Goal: Task Accomplishment & Management: Use online tool/utility

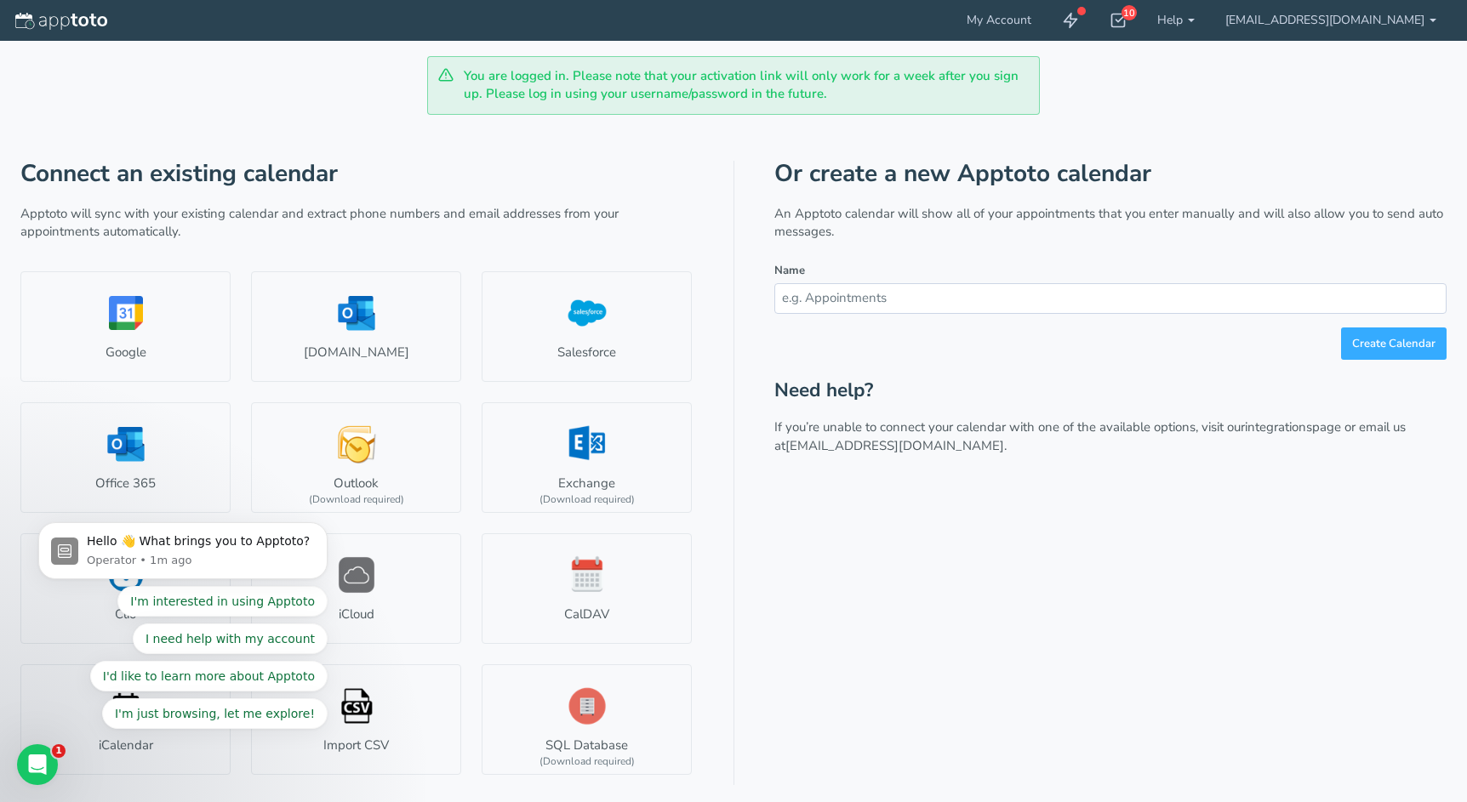
click at [140, 434] on body "Hello 👋 What brings you to Apptoto? Operator • 1m ago I'm interested in using A…" at bounding box center [183, 556] width 327 height 388
click at [47, 762] on icon "Open Intercom Messenger" at bounding box center [38, 765] width 28 height 28
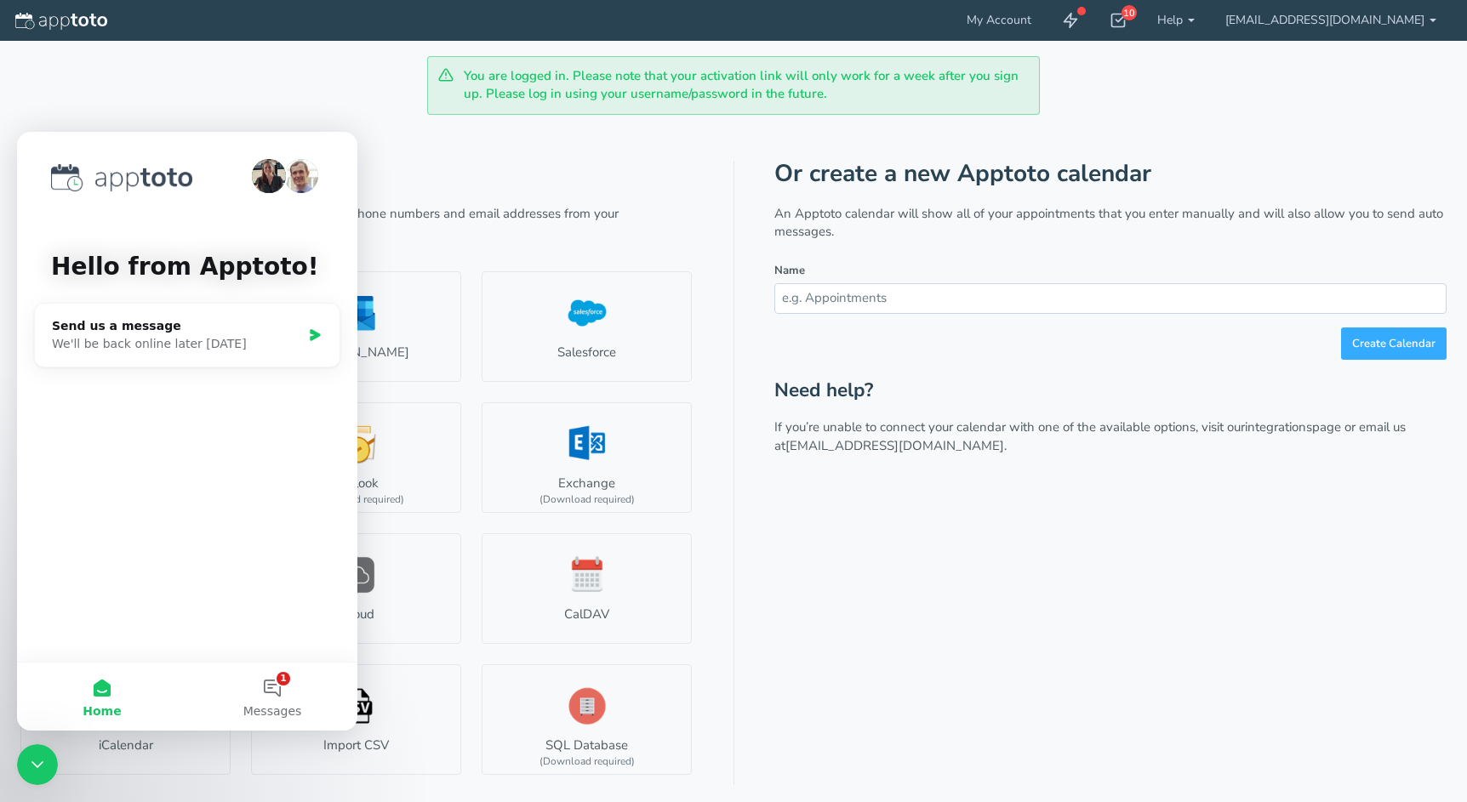
click at [38, 766] on icon "Close Intercom Messenger" at bounding box center [37, 765] width 12 height 7
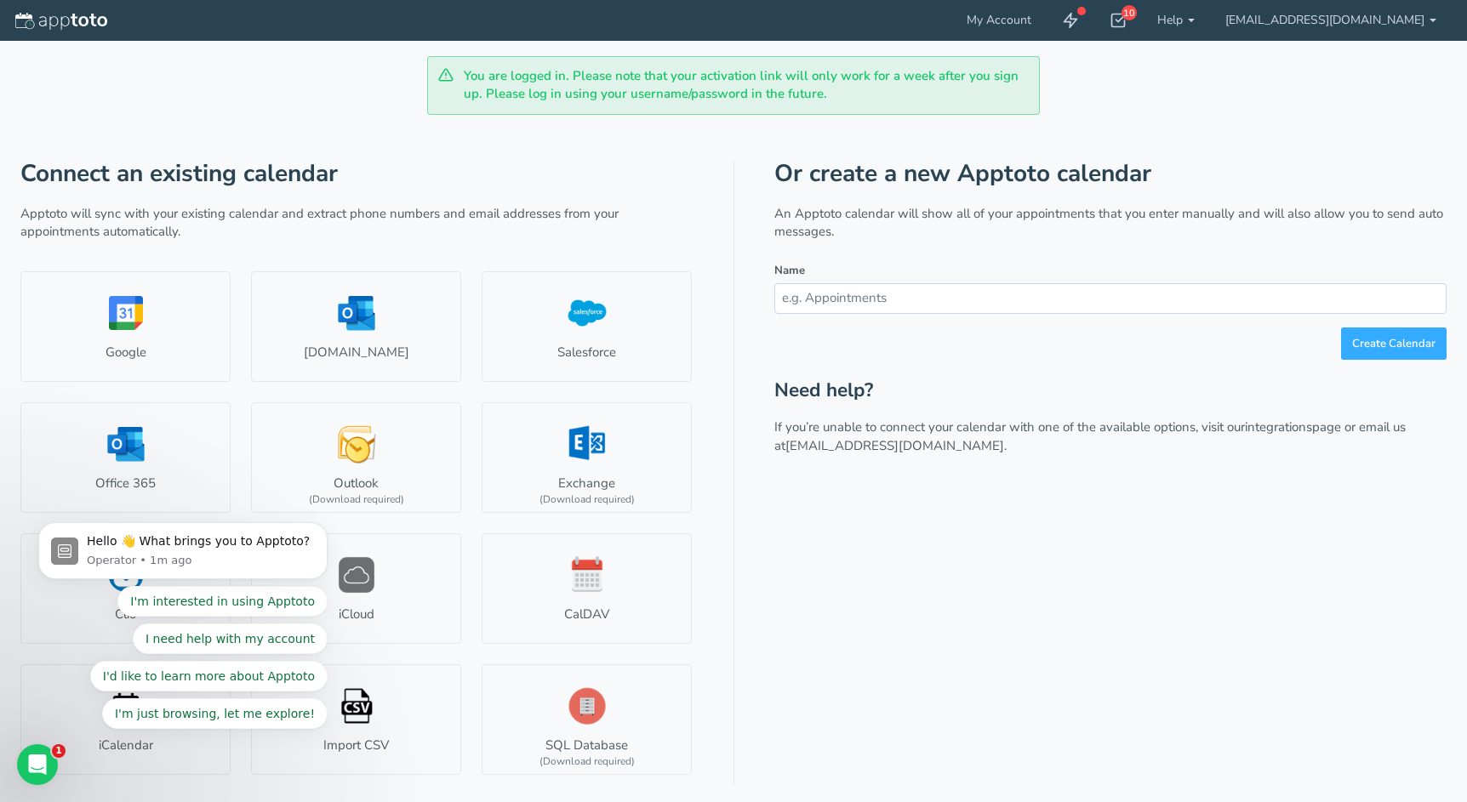
click at [118, 446] on body "Hello 👋 What brings you to Apptoto? Operator • 1m ago I'm interested in using A…" at bounding box center [183, 556] width 327 height 388
click at [827, 575] on div "Or create a new Apptoto calendar An Apptoto calendar will show all of your appo…" at bounding box center [1110, 473] width 672 height 625
click at [182, 459] on body "Hello 👋 What brings you to Apptoto? Operator • 1m ago I'm interested in using A…" at bounding box center [183, 556] width 327 height 388
click at [870, 287] on input "text" at bounding box center [1110, 298] width 672 height 30
click at [39, 766] on icon "Open Intercom Messenger" at bounding box center [37, 765] width 12 height 14
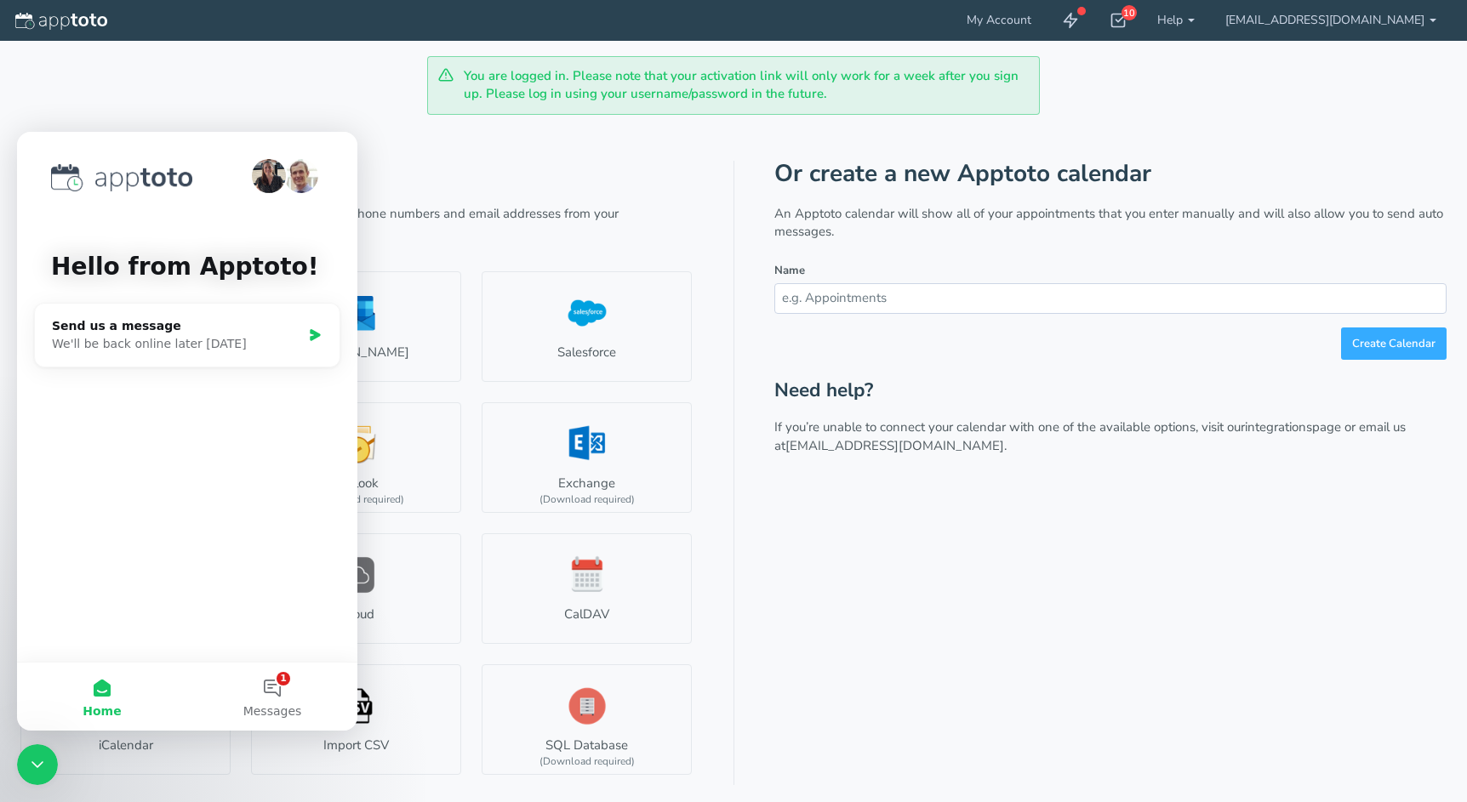
click at [39, 766] on icon "Close Intercom Messenger" at bounding box center [37, 765] width 12 height 7
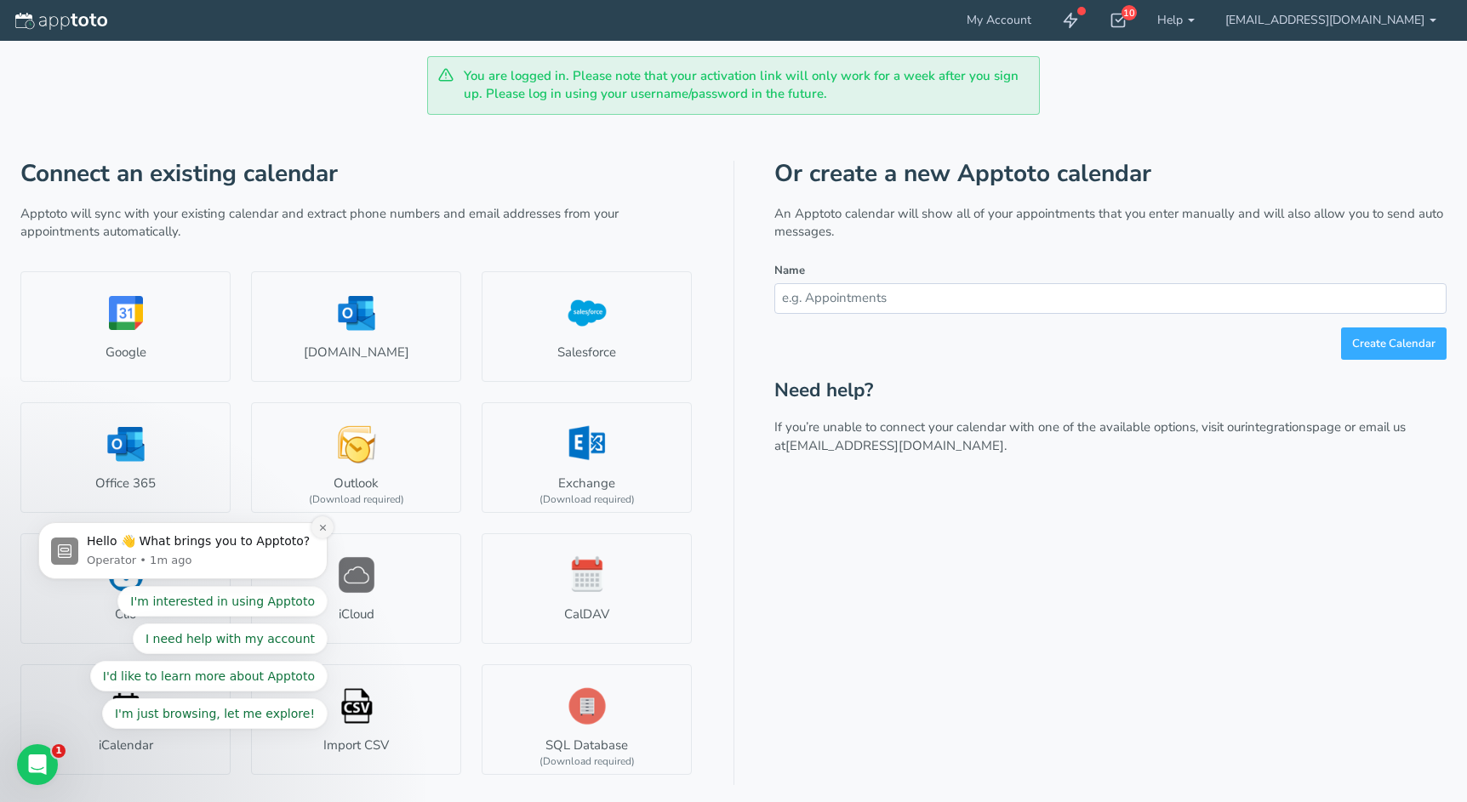
click at [323, 528] on icon "Dismiss notification" at bounding box center [322, 528] width 6 height 6
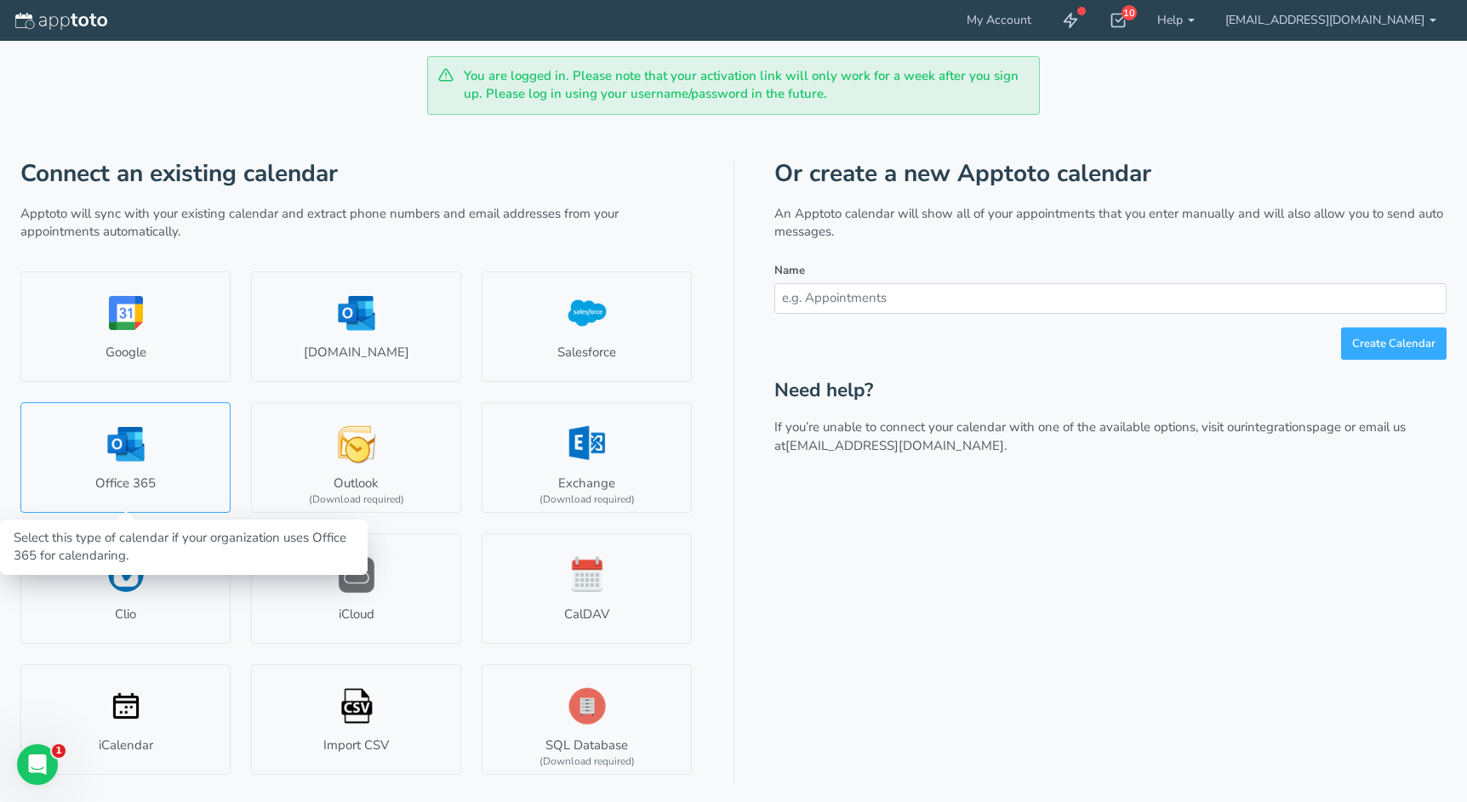
click at [163, 465] on link "Office 365" at bounding box center [125, 457] width 210 height 111
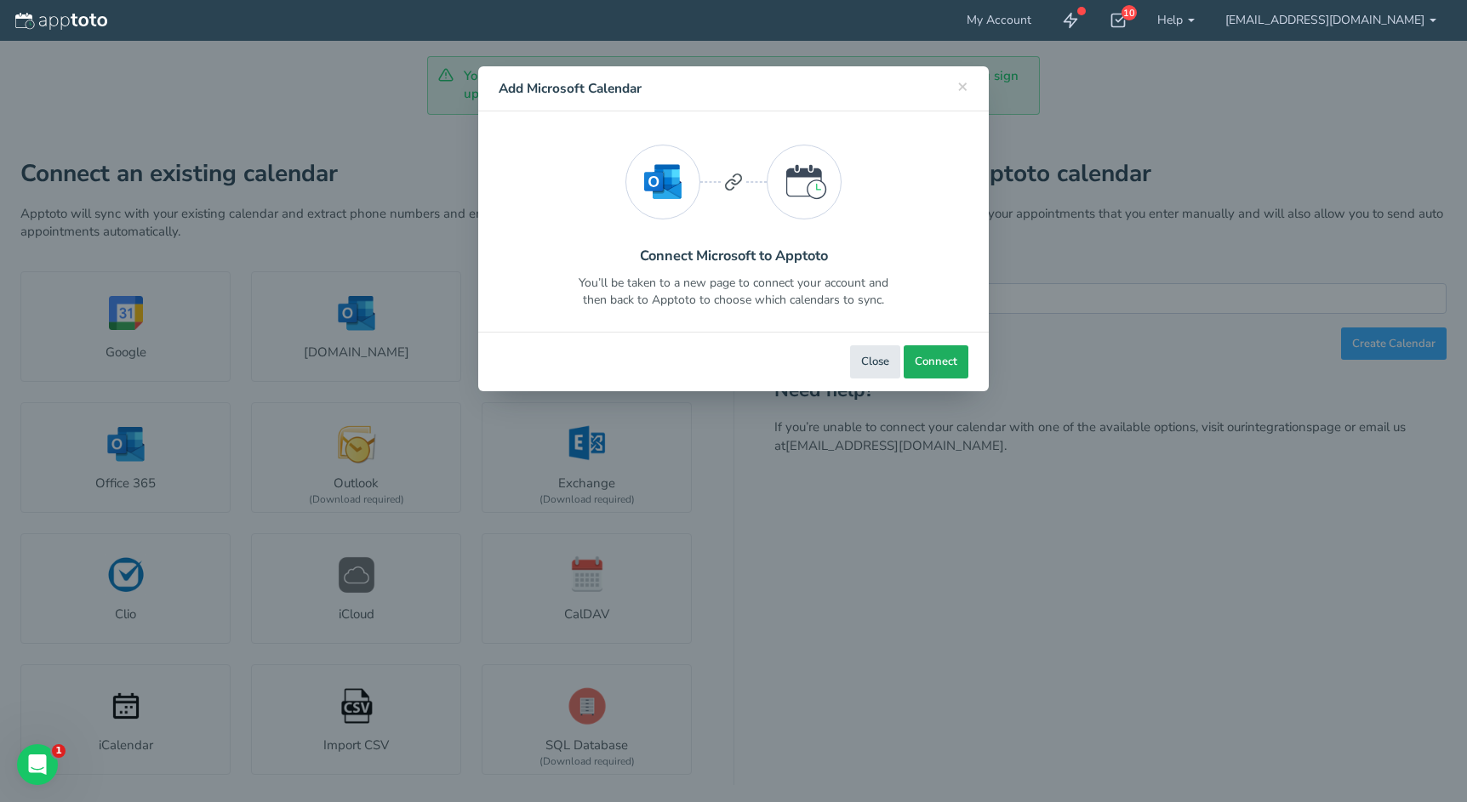
click at [935, 354] on span "Connect" at bounding box center [936, 362] width 43 height 16
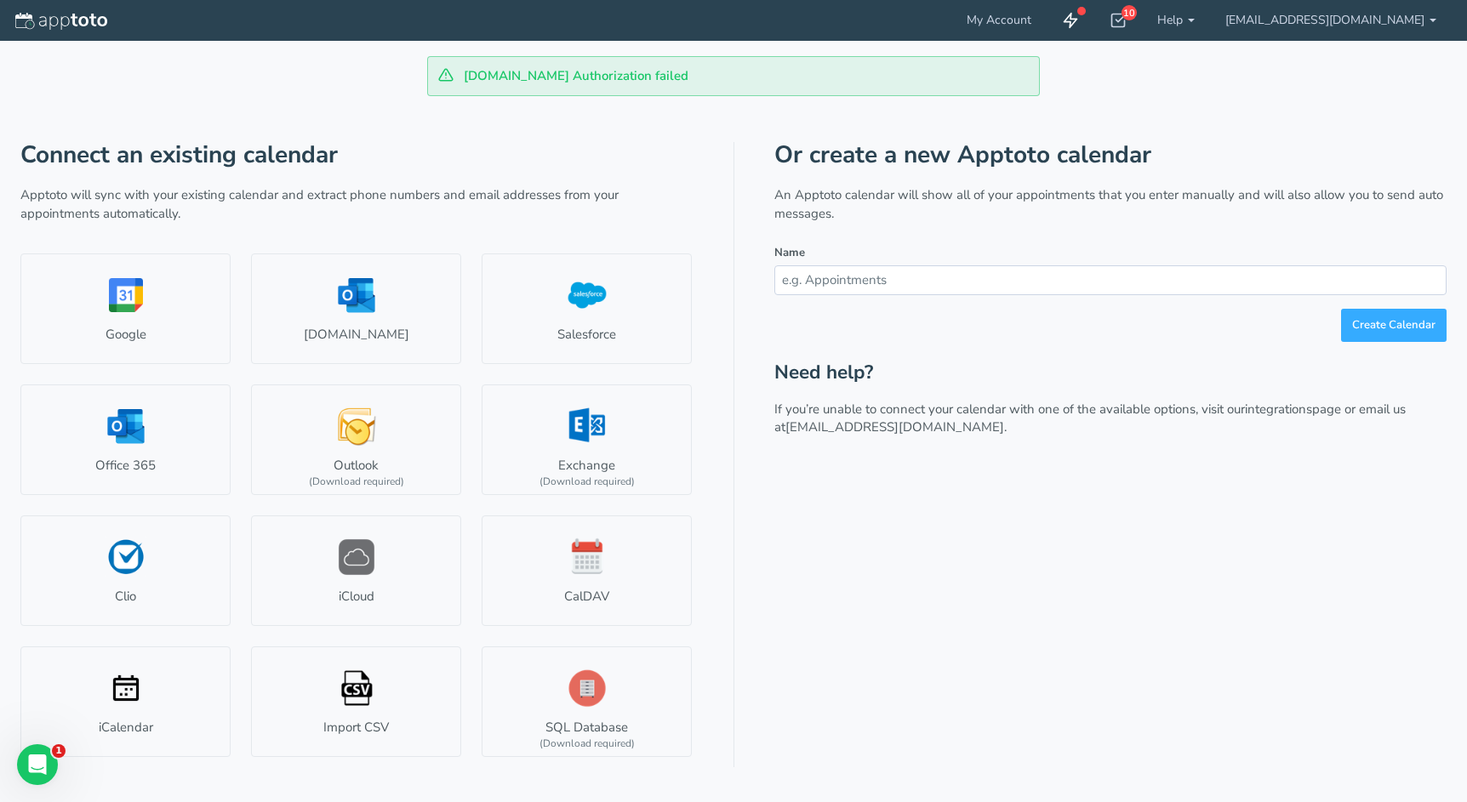
click at [1086, 14] on div at bounding box center [1081, 11] width 9 height 9
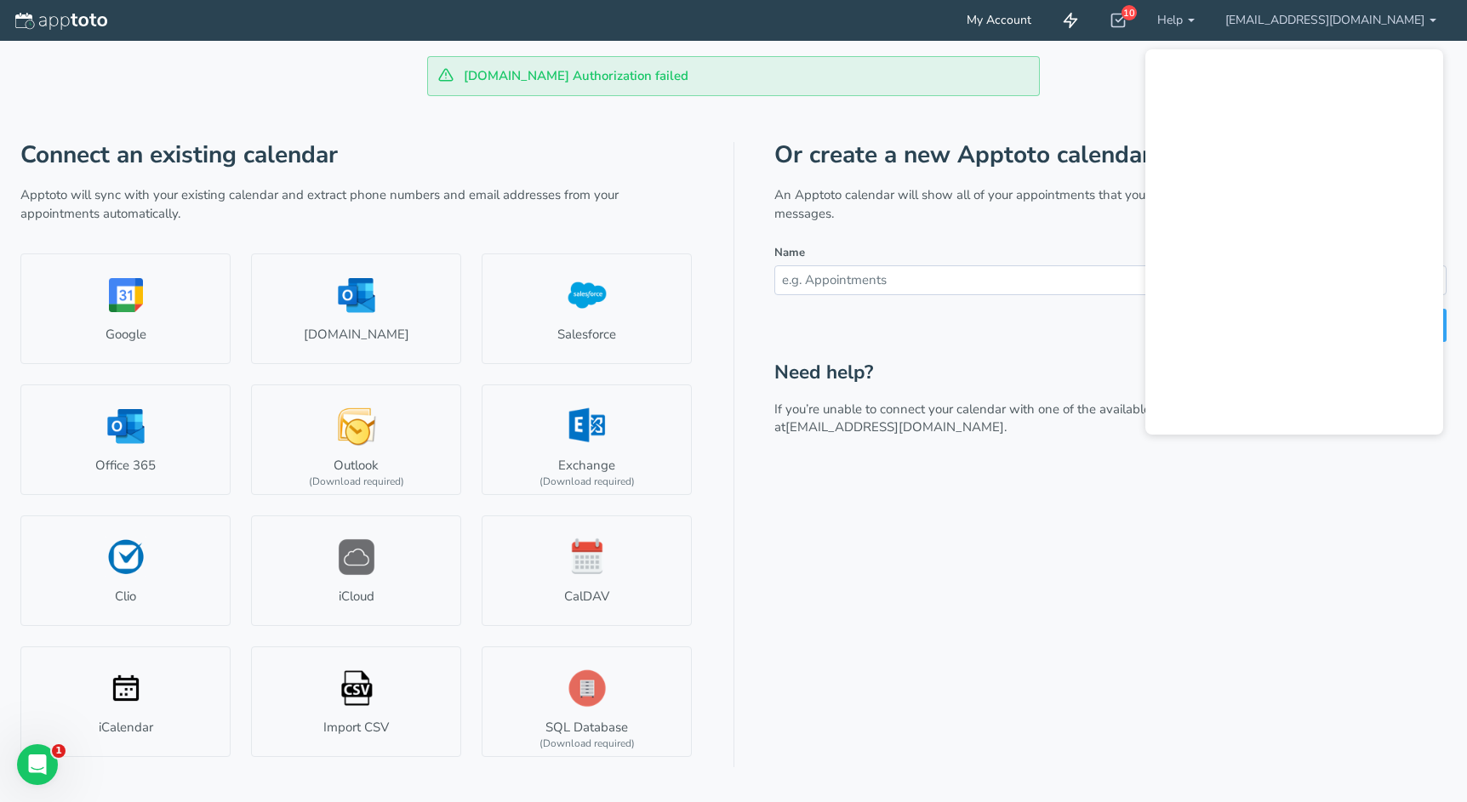
click at [1047, 26] on link "My Account" at bounding box center [998, 20] width 95 height 41
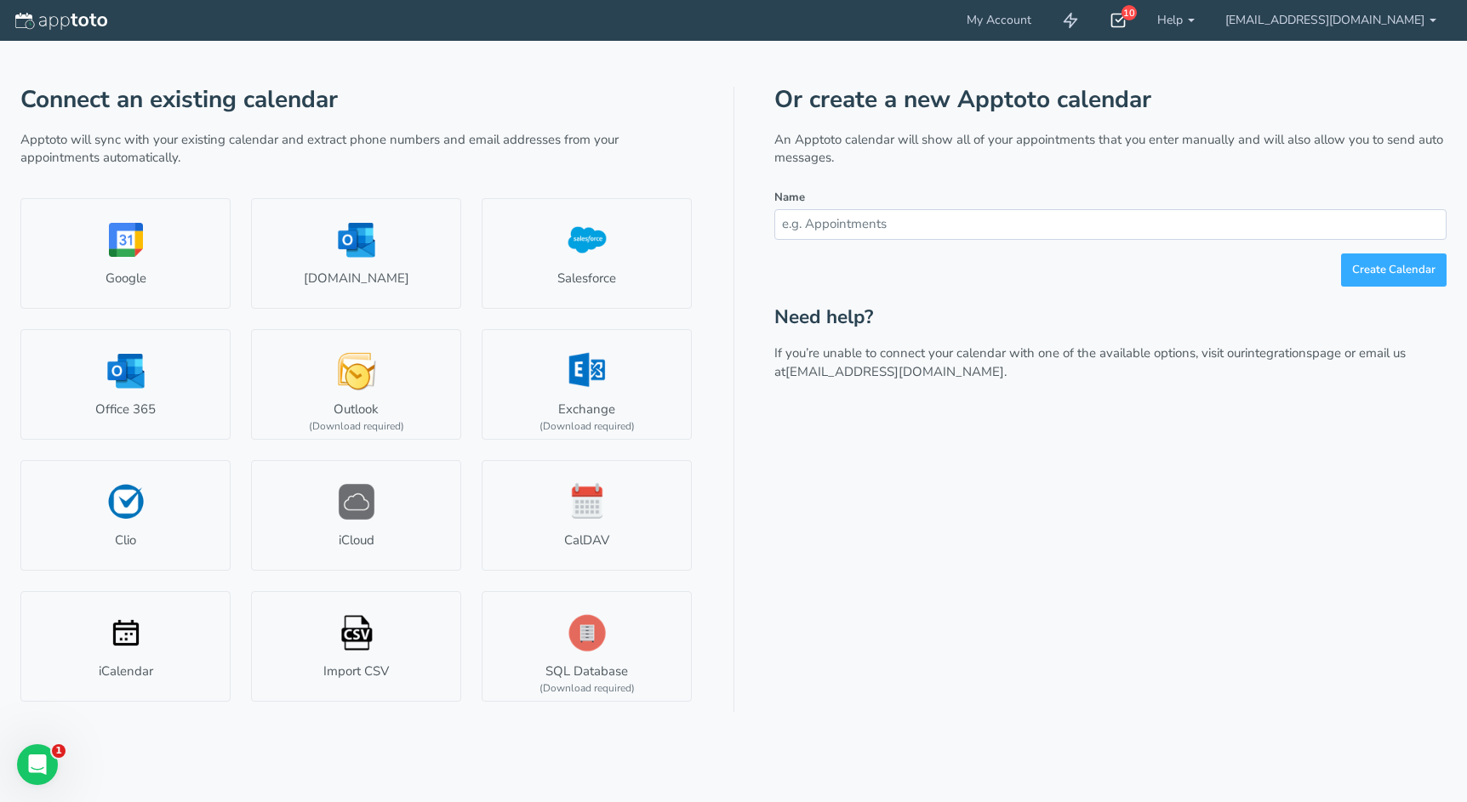
click at [1142, 20] on div "10" at bounding box center [1118, 20] width 48 height 41
click at [1047, 25] on link "My Account" at bounding box center [998, 20] width 95 height 41
click at [1210, 21] on link "Help" at bounding box center [1176, 20] width 68 height 41
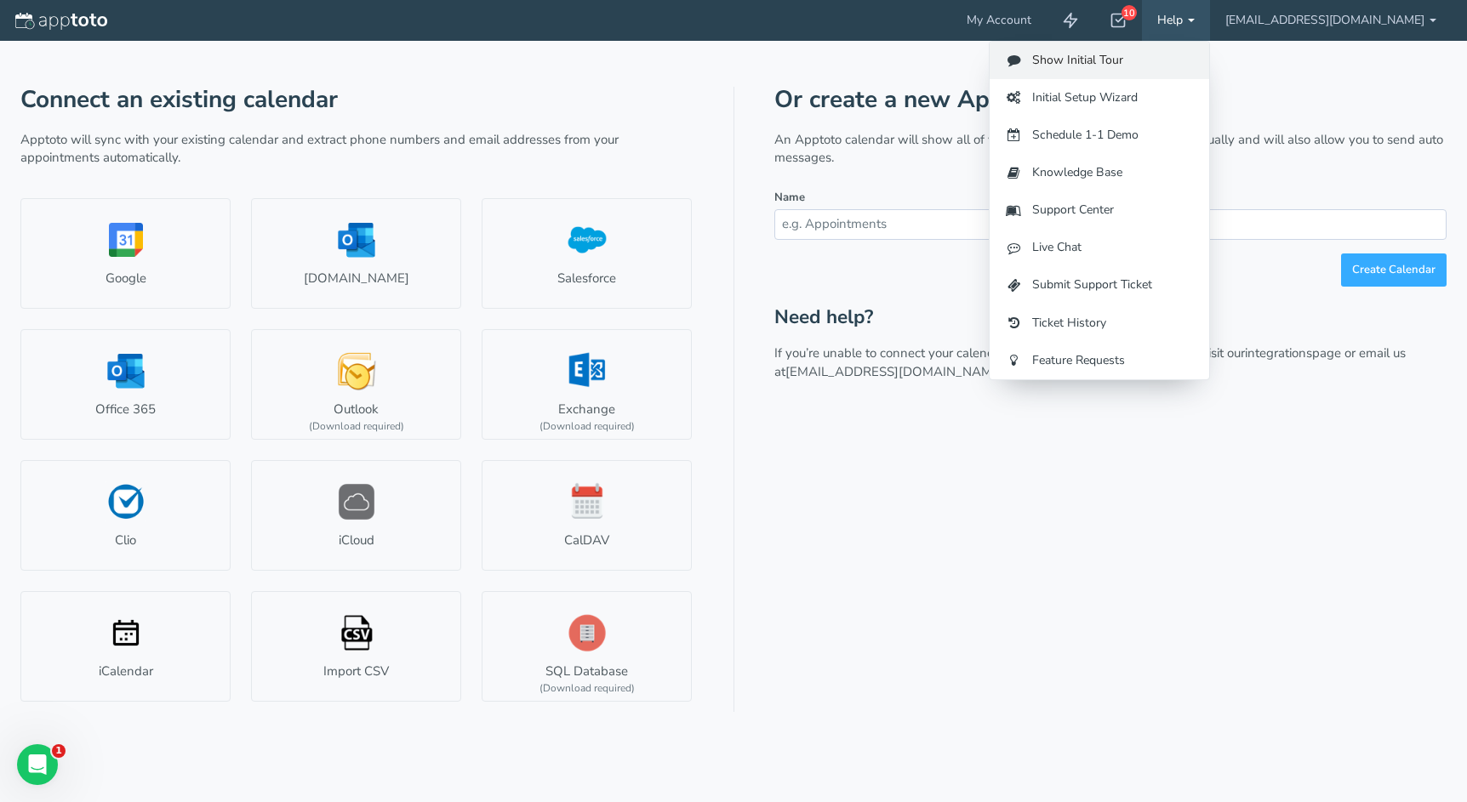
click at [1160, 59] on link "Show Initial Tour" at bounding box center [1100, 60] width 220 height 37
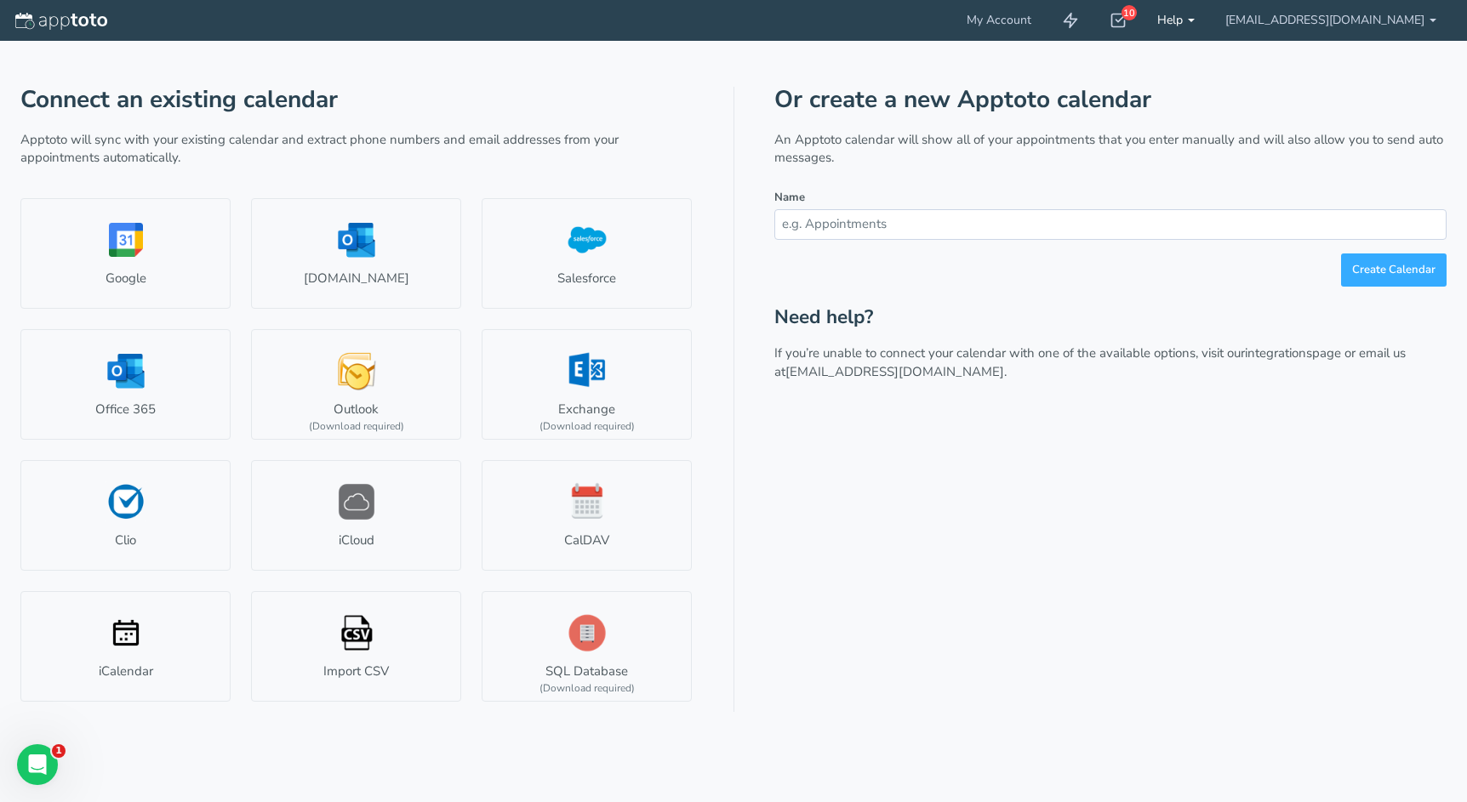
click at [1210, 18] on link "Help" at bounding box center [1176, 20] width 68 height 41
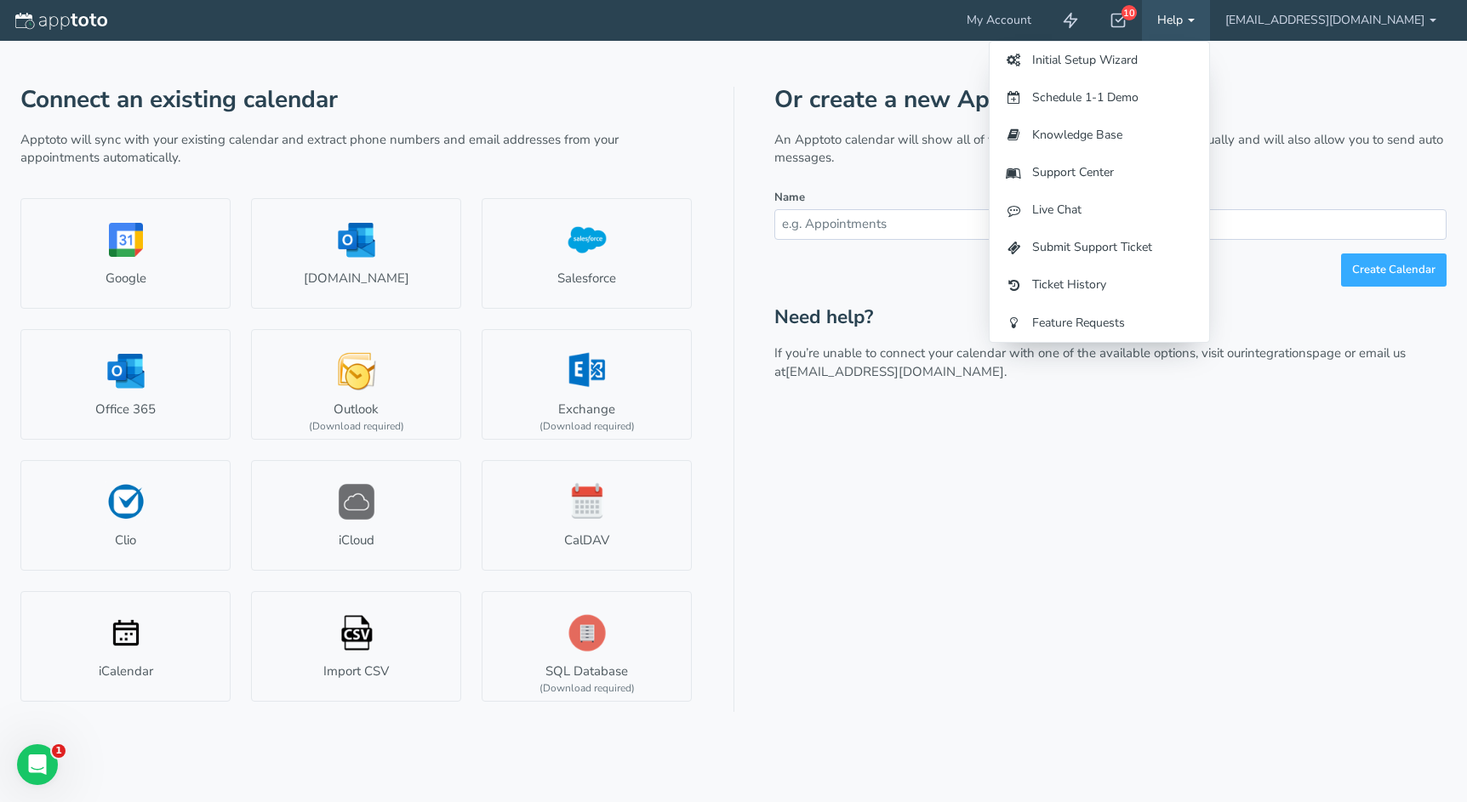
click at [1331, 106] on h1 "Or create a new Apptoto calendar" at bounding box center [1110, 100] width 672 height 26
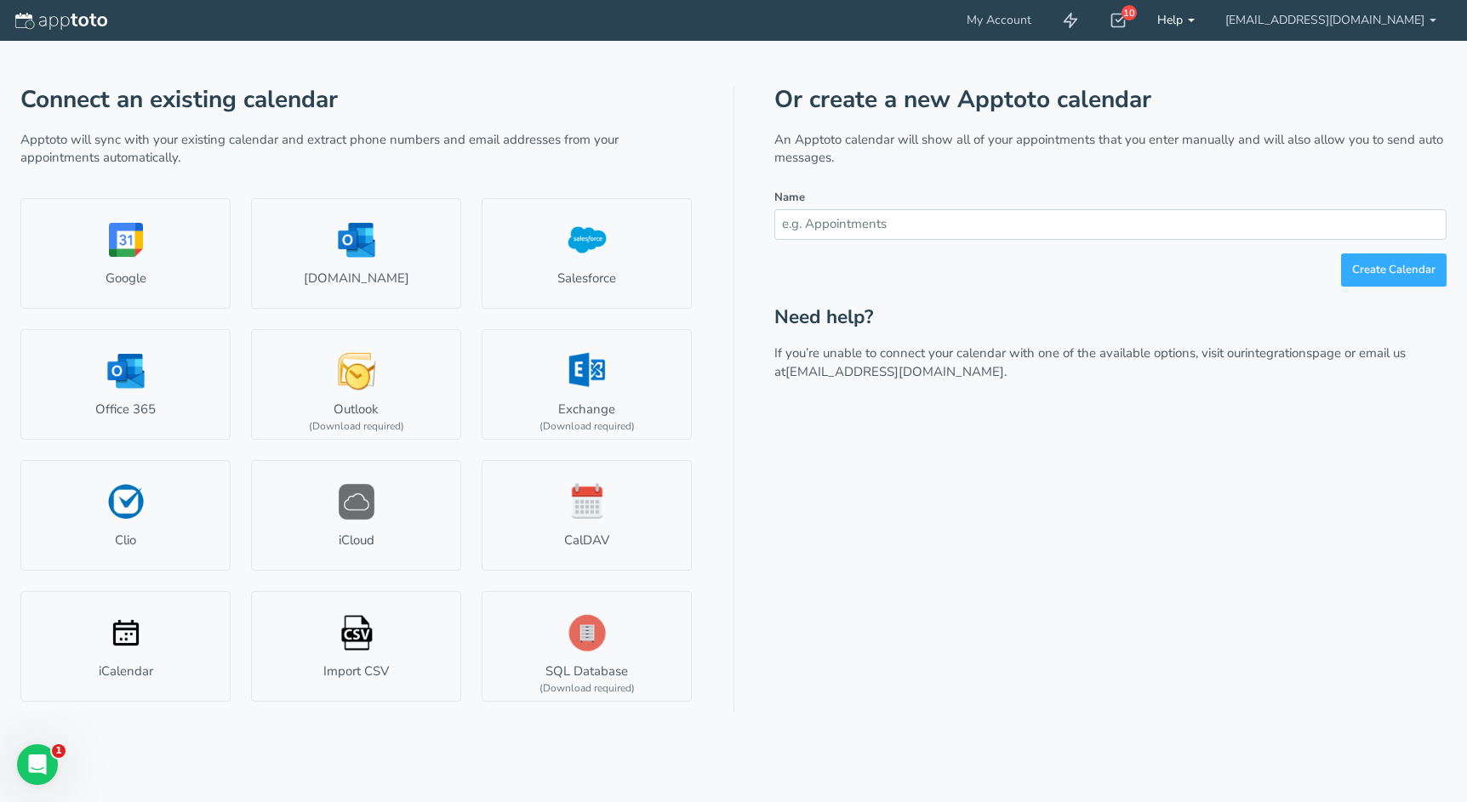
click at [1195, 21] on b at bounding box center [1191, 20] width 7 height 3
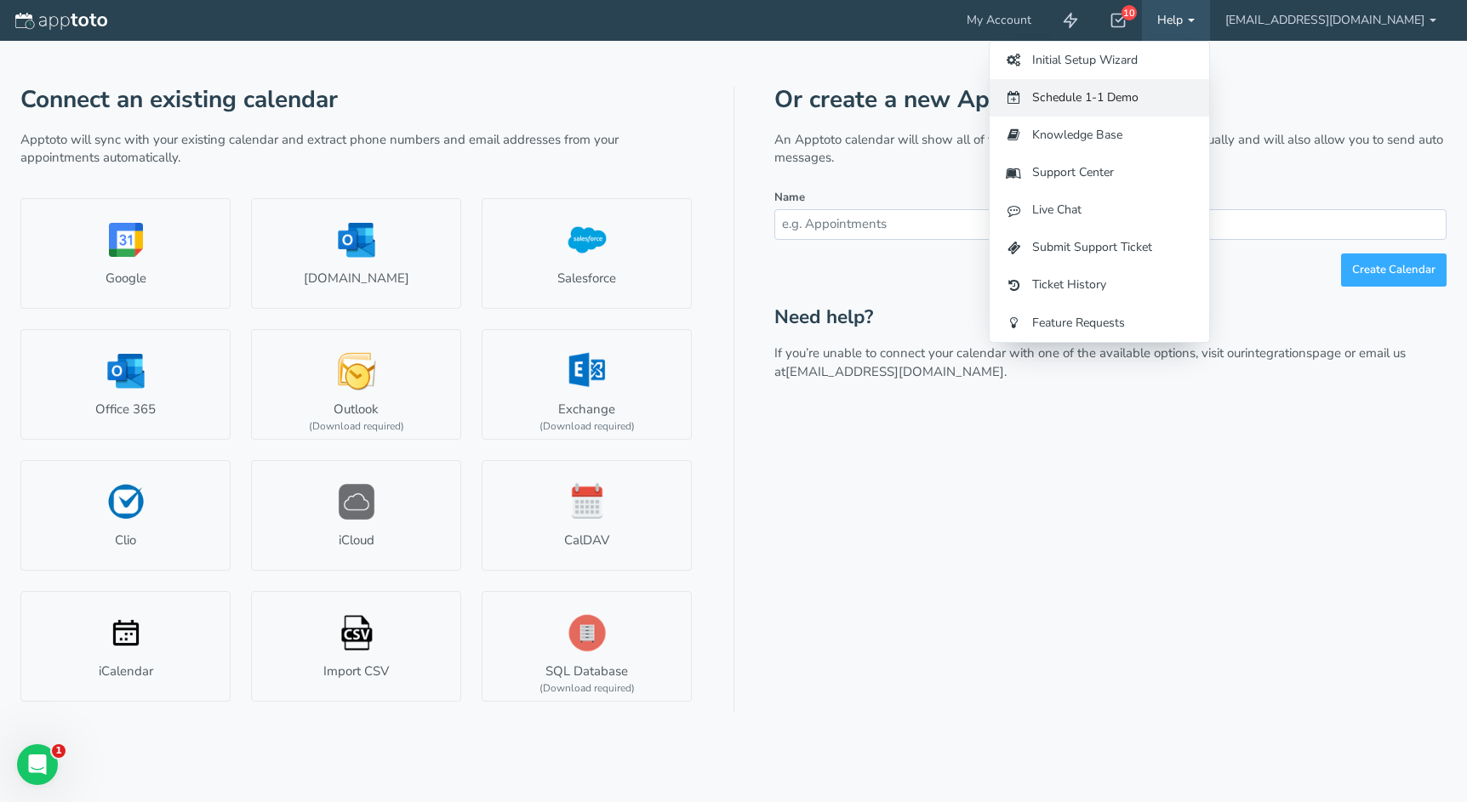
click at [1209, 99] on link "Schedule 1-1 Demo" at bounding box center [1100, 97] width 220 height 37
